Goal: Task Accomplishment & Management: Manage account settings

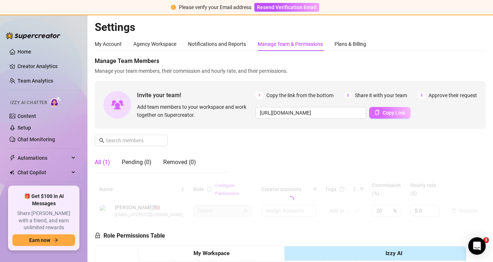
click at [390, 116] on button "Copy Link" at bounding box center [390, 113] width 42 height 12
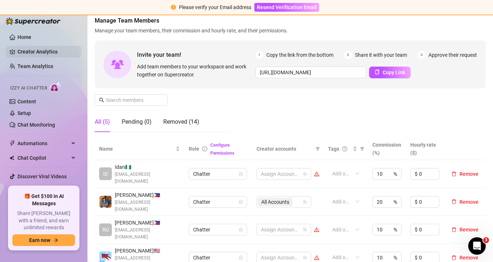
scroll to position [27, 0]
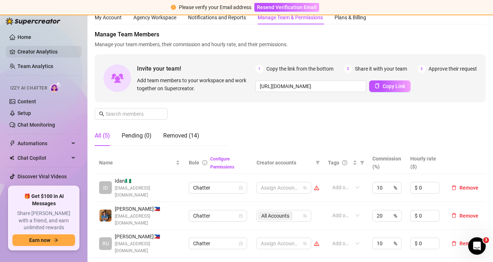
click at [19, 51] on link "Creator Analytics" at bounding box center [46, 52] width 58 height 12
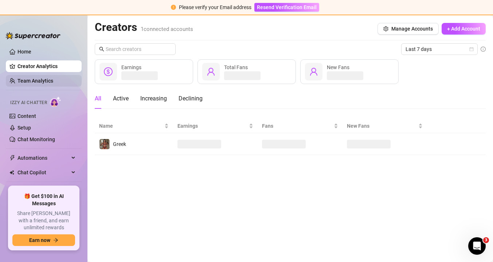
click at [26, 78] on link "Team Analytics" at bounding box center [35, 81] width 36 height 6
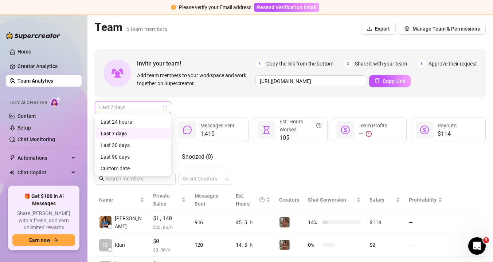
click at [166, 110] on span "Last 7 days" at bounding box center [133, 107] width 68 height 11
click at [151, 122] on div "Last 24 hours" at bounding box center [133, 122] width 65 height 8
